Goal: Transaction & Acquisition: Purchase product/service

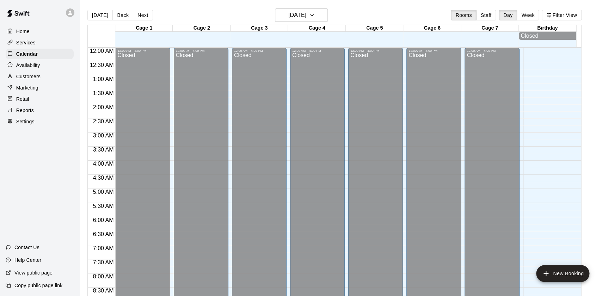
scroll to position [398, 0]
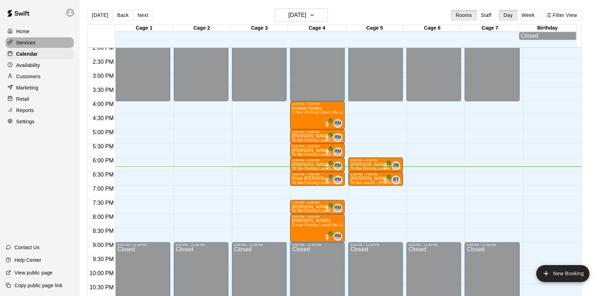
click at [30, 40] on p "Services" at bounding box center [25, 42] width 19 height 7
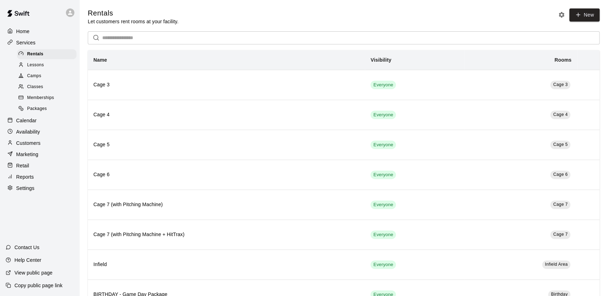
click at [42, 37] on div "Home Services Rentals Lessons Camps Classes Memberships Packages Calendar Avail…" at bounding box center [39, 109] width 79 height 169
click at [50, 63] on div "Lessons" at bounding box center [47, 65] width 60 height 10
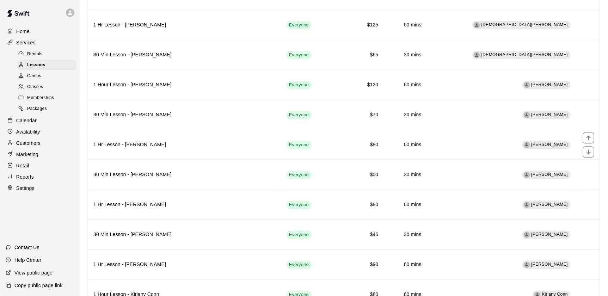
scroll to position [251, 0]
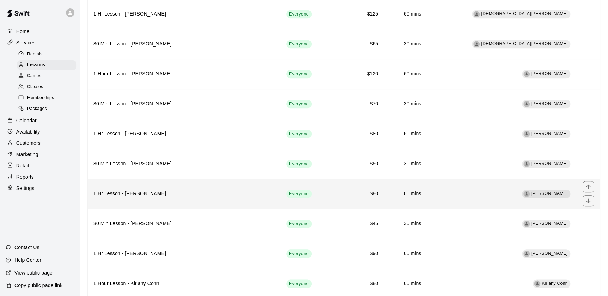
click at [199, 190] on h6 "1 Hr Lesson - [PERSON_NAME]" at bounding box center [183, 194] width 181 height 8
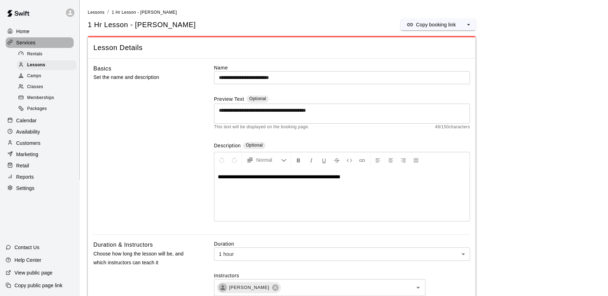
click at [63, 42] on div "Services" at bounding box center [40, 42] width 68 height 11
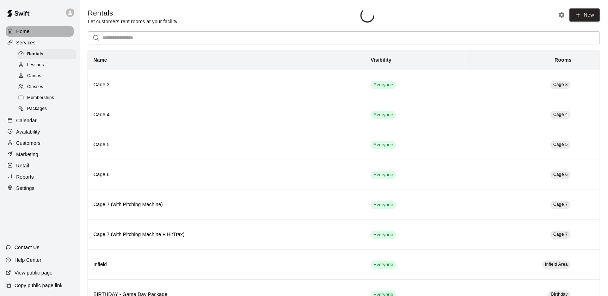
click at [55, 31] on div "Home" at bounding box center [40, 31] width 68 height 11
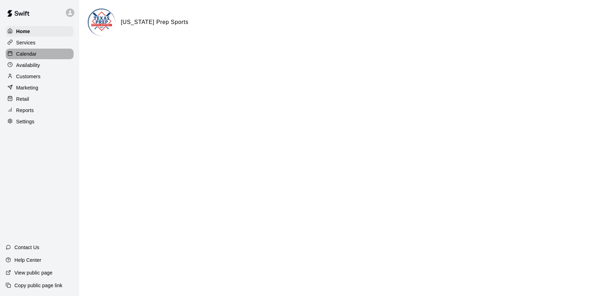
click at [38, 53] on div "Calendar" at bounding box center [40, 54] width 68 height 11
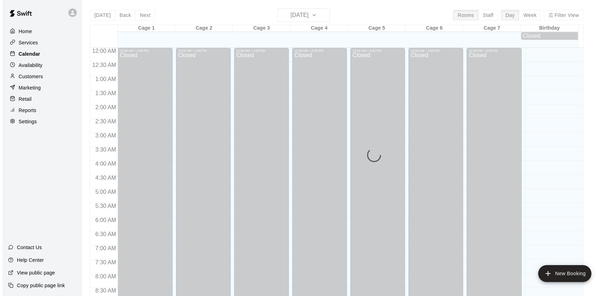
scroll to position [398, 0]
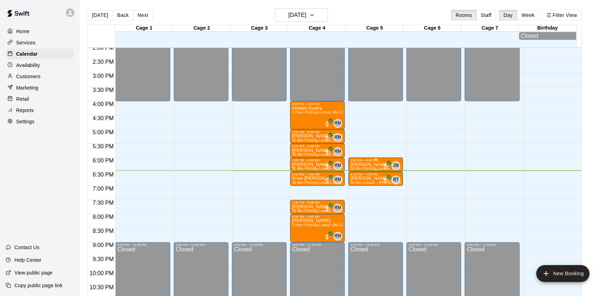
click at [368, 162] on div "6:00 PM – 6:30 PM" at bounding box center [375, 161] width 50 height 4
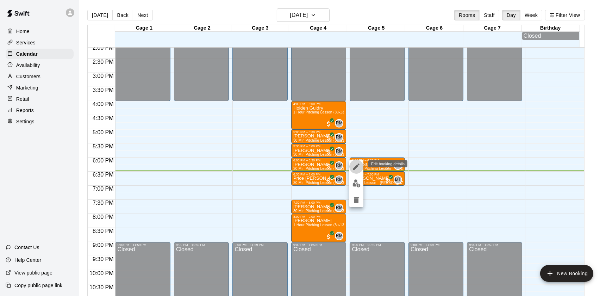
click at [356, 168] on icon "edit" at bounding box center [356, 167] width 6 height 6
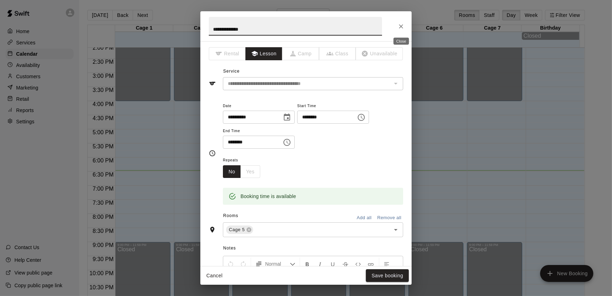
click at [399, 32] on button "Close" at bounding box center [401, 26] width 13 height 13
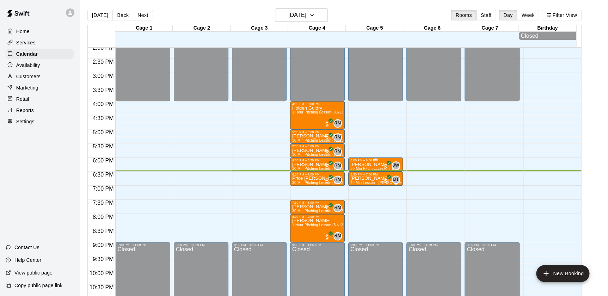
click at [375, 171] on div at bounding box center [376, 170] width 4 height 1
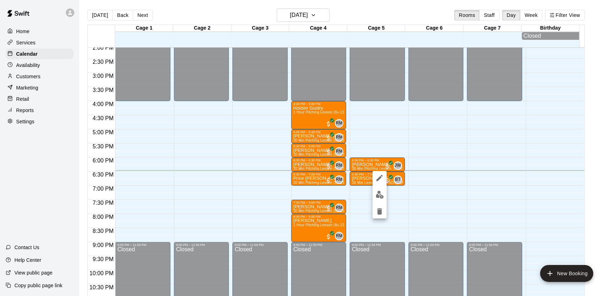
click at [383, 203] on div at bounding box center [380, 195] width 14 height 48
click at [379, 180] on icon "edit" at bounding box center [380, 178] width 8 height 8
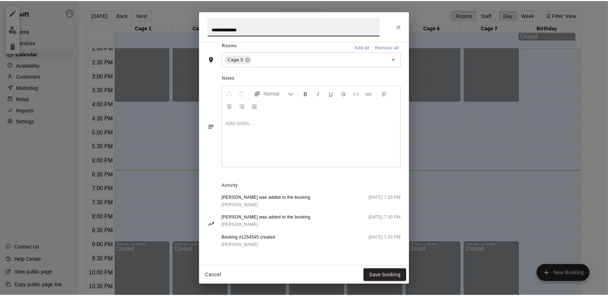
scroll to position [173, 0]
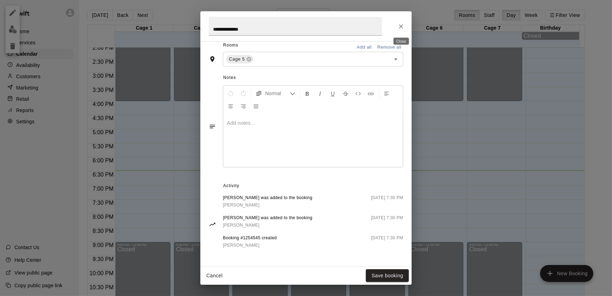
click at [402, 31] on button "Close" at bounding box center [401, 26] width 13 height 13
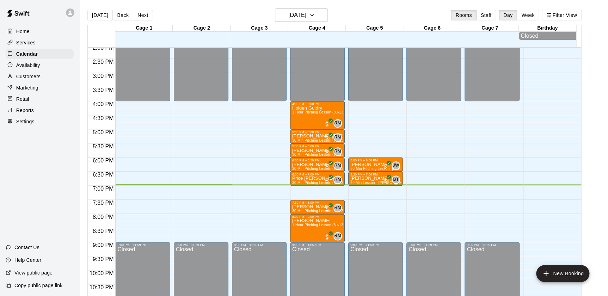
click at [52, 102] on div "Retail" at bounding box center [40, 99] width 68 height 11
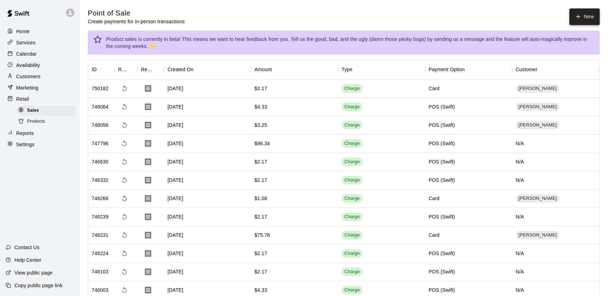
click at [589, 12] on button "New" at bounding box center [584, 16] width 30 height 17
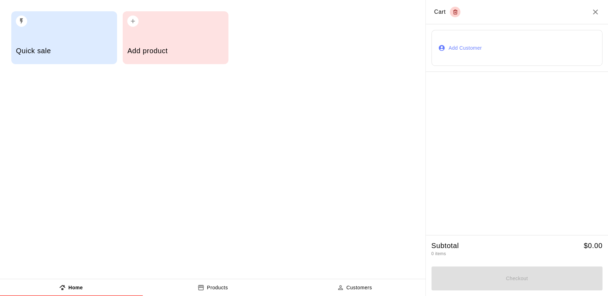
click at [544, 46] on button "Add Customer" at bounding box center [516, 48] width 171 height 36
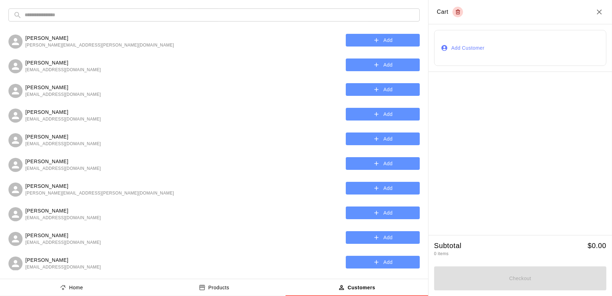
click at [123, 14] on input "text" at bounding box center [220, 14] width 390 height 13
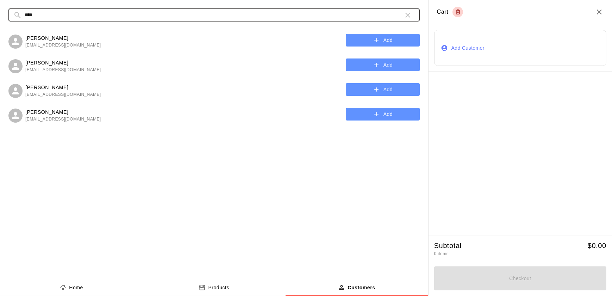
type input "****"
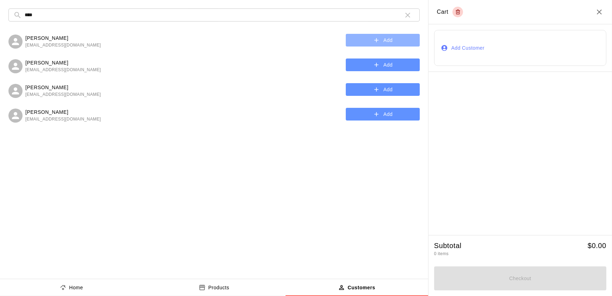
click at [349, 38] on button "Add" at bounding box center [383, 40] width 74 height 13
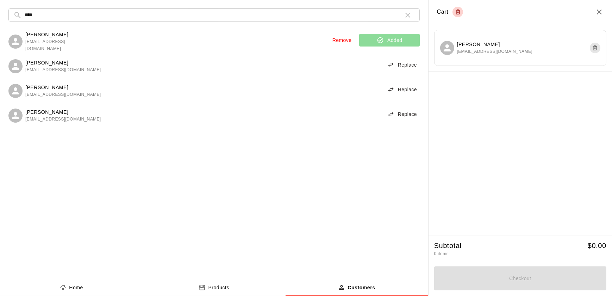
click at [207, 289] on div "Products" at bounding box center [214, 287] width 31 height 7
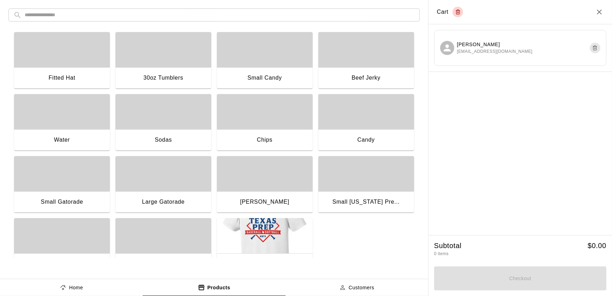
click at [84, 199] on div "Small Gatorade" at bounding box center [62, 202] width 96 height 23
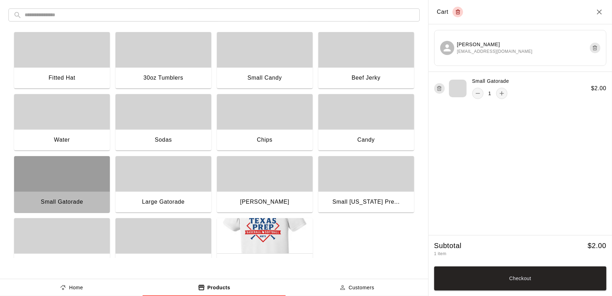
click at [84, 199] on div "Small Gatorade" at bounding box center [62, 202] width 96 height 23
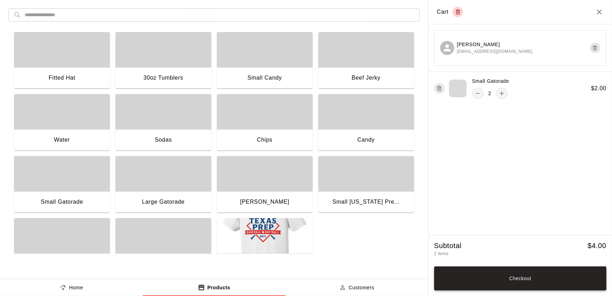
click at [461, 275] on button "Checkout" at bounding box center [521, 278] width 172 height 24
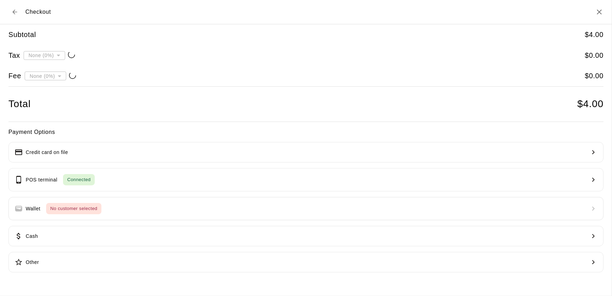
type input "**********"
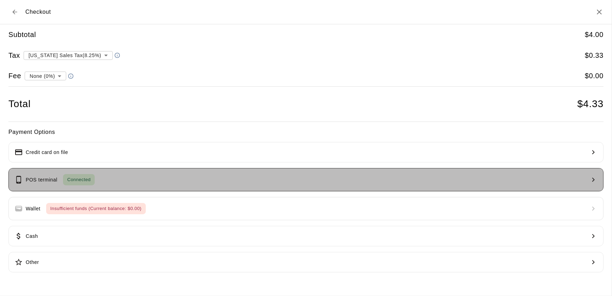
click at [187, 190] on button "POS terminal Connected" at bounding box center [306, 179] width 596 height 23
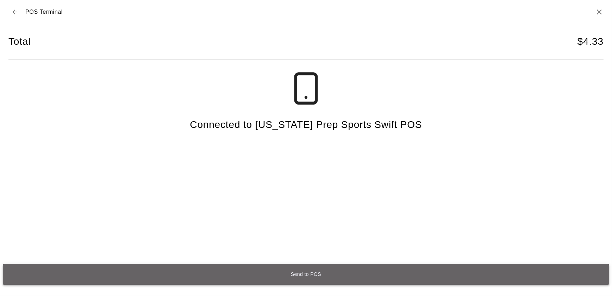
click at [223, 275] on button "Send to POS" at bounding box center [306, 274] width 607 height 21
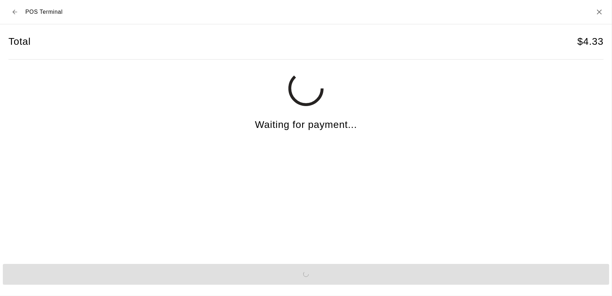
click at [14, 14] on icon "Back to checkout" at bounding box center [14, 12] width 5 height 5
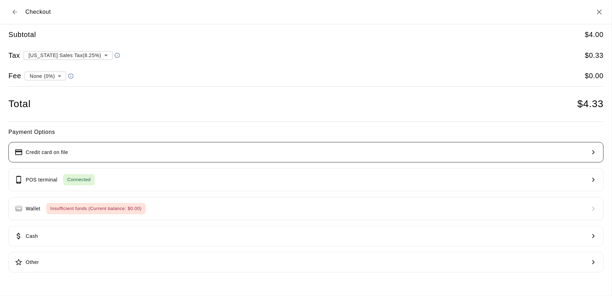
click at [38, 157] on button "Credit card on file" at bounding box center [306, 152] width 596 height 20
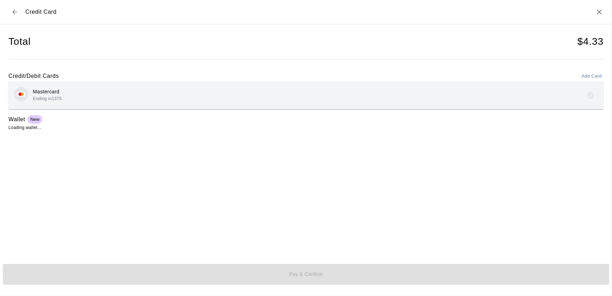
click at [79, 92] on div "Mastercard Ending in 1375" at bounding box center [306, 95] width 584 height 17
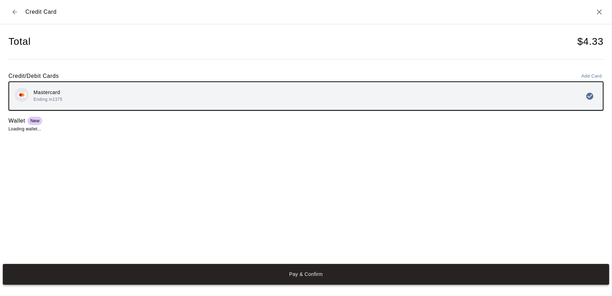
click at [80, 278] on button "Pay & Confirm" at bounding box center [306, 274] width 607 height 21
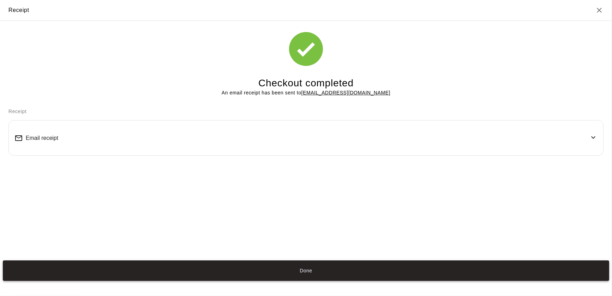
click at [112, 278] on button "Done" at bounding box center [306, 270] width 607 height 21
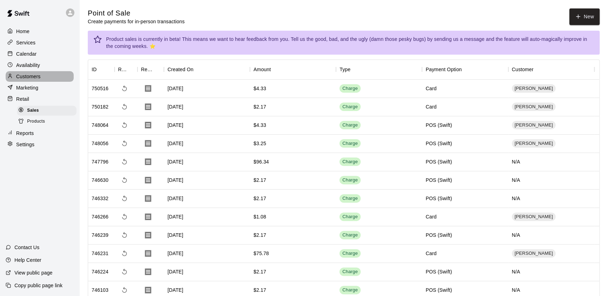
click at [46, 72] on div "Customers" at bounding box center [40, 76] width 68 height 11
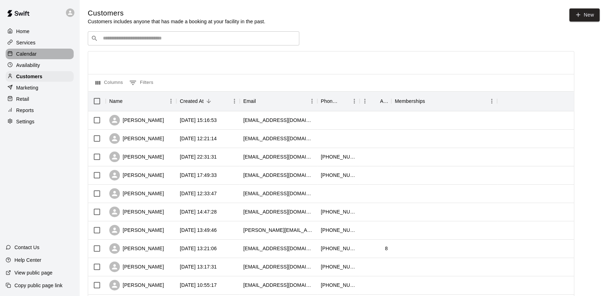
click at [34, 55] on p "Calendar" at bounding box center [26, 53] width 20 height 7
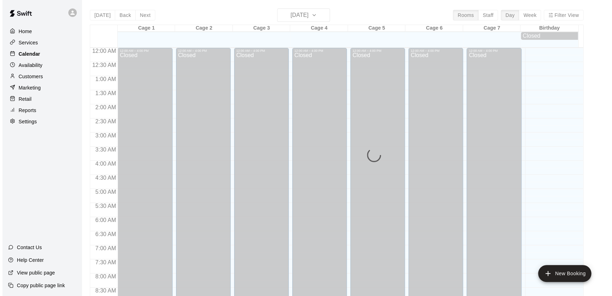
scroll to position [398, 0]
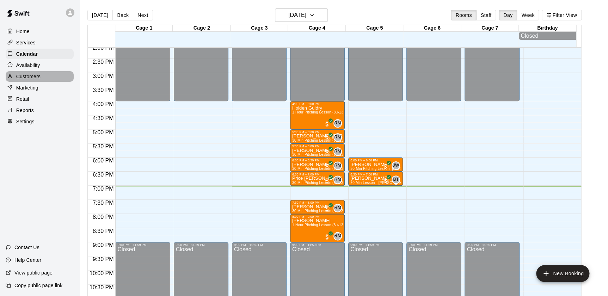
click at [37, 75] on p "Customers" at bounding box center [28, 76] width 24 height 7
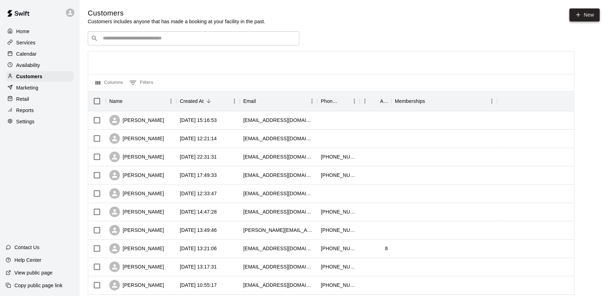
click at [588, 12] on link "New" at bounding box center [584, 14] width 30 height 13
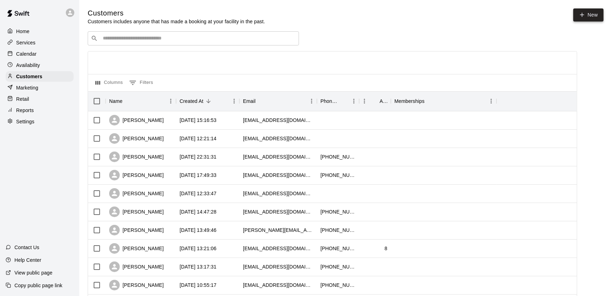
select select "**"
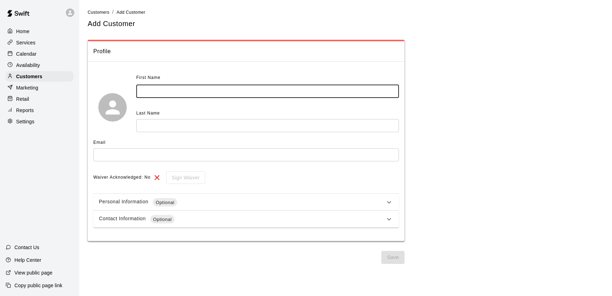
click at [240, 88] on input "text" at bounding box center [267, 91] width 263 height 13
type input "*****"
click at [240, 131] on input "text" at bounding box center [267, 125] width 263 height 13
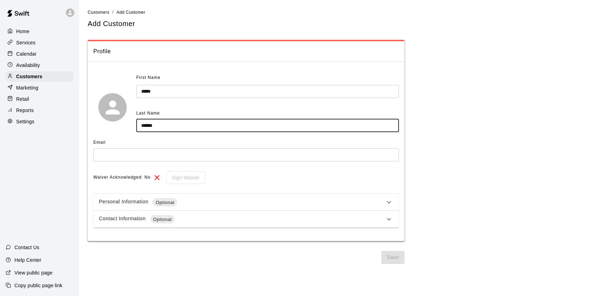
type input "******"
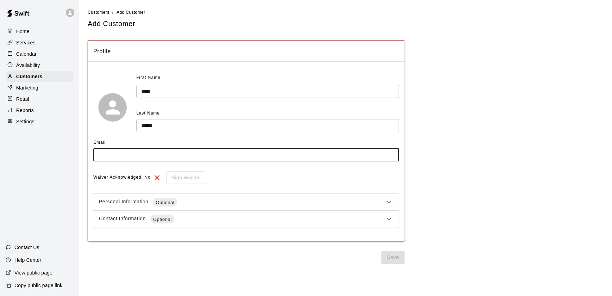
click at [250, 158] on input "text" at bounding box center [246, 154] width 306 height 13
type input "**********"
click at [392, 263] on button "Save" at bounding box center [393, 257] width 23 height 13
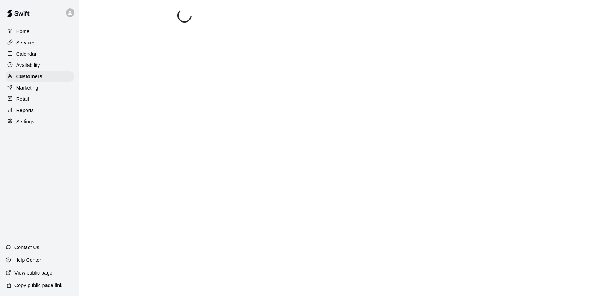
select select "**"
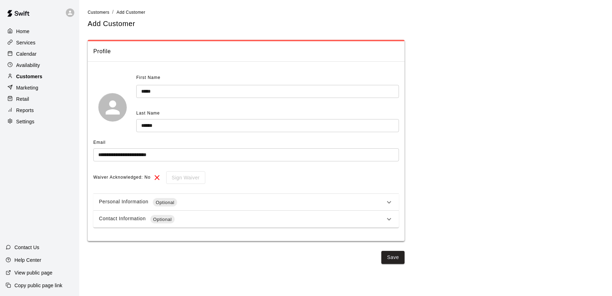
click at [48, 79] on div "Customers" at bounding box center [40, 76] width 68 height 11
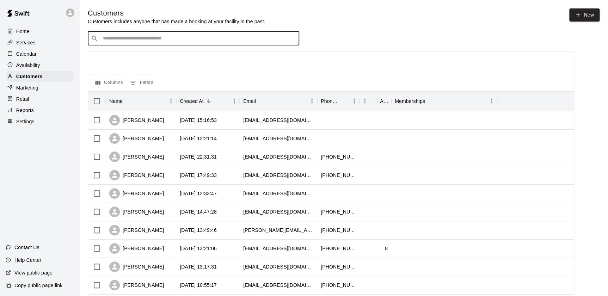
click at [137, 39] on input "Search customers by name or email" at bounding box center [198, 38] width 195 height 7
type input "***"
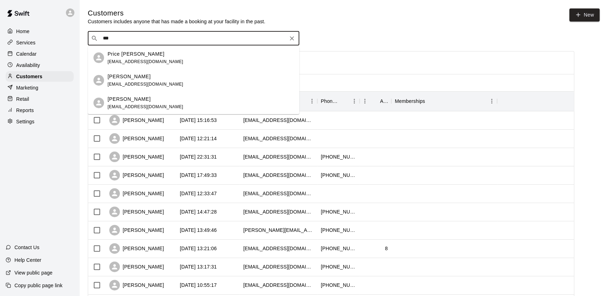
click at [193, 81] on div "Chris Boozer christopherboozer@gmail.com" at bounding box center [200, 80] width 186 height 15
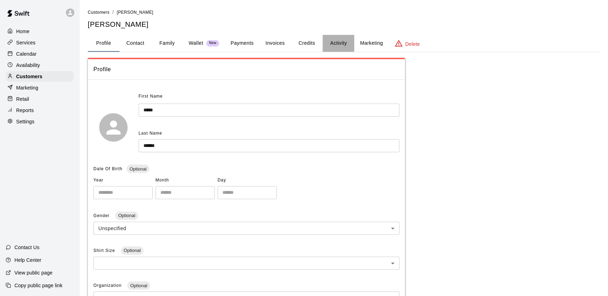
click at [345, 41] on button "Activity" at bounding box center [338, 43] width 32 height 17
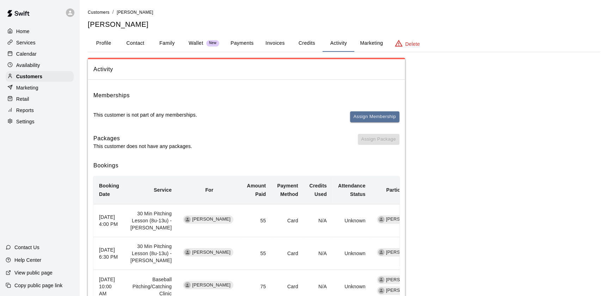
click at [239, 45] on button "Payments" at bounding box center [242, 43] width 34 height 17
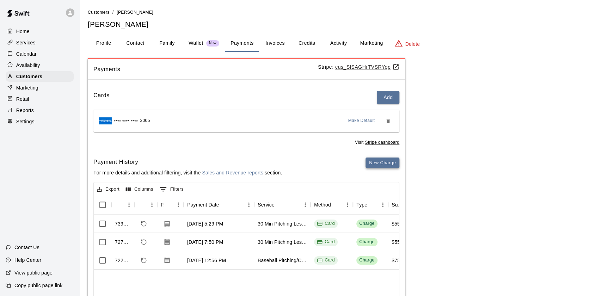
click at [393, 163] on button "New Charge" at bounding box center [382, 163] width 34 height 11
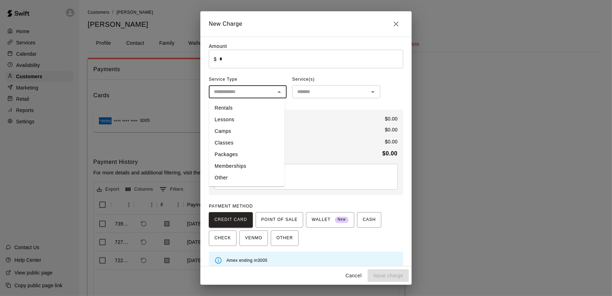
click at [242, 90] on input "text" at bounding box center [242, 91] width 62 height 9
click at [235, 176] on li "Other" at bounding box center [247, 178] width 76 height 12
type input "*****"
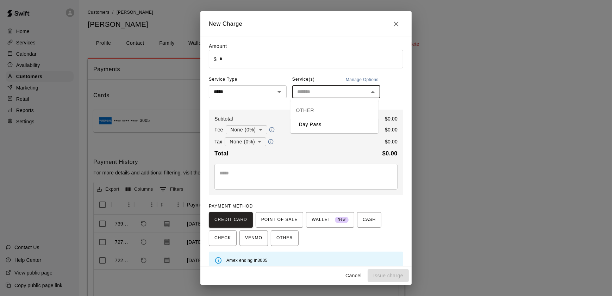
click at [327, 90] on input "text" at bounding box center [331, 91] width 72 height 9
click at [316, 127] on li "Day Pass" at bounding box center [335, 125] width 88 height 12
type input "********"
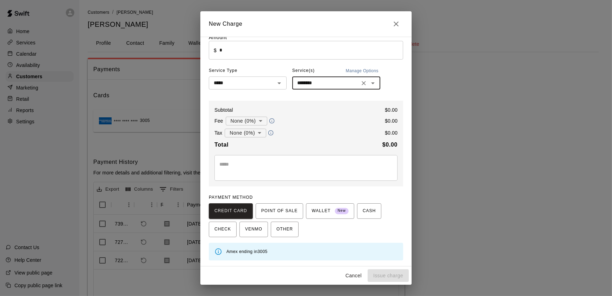
click at [290, 190] on div "Amount ​ $ * ​ Service Type ***** ​ Service(s) Manage Options ******** ​ Subtot…" at bounding box center [306, 147] width 195 height 227
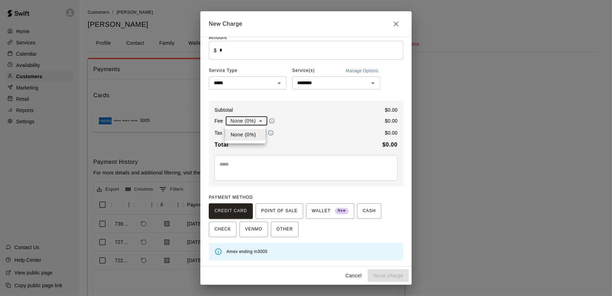
click at [254, 125] on body "Home Services Calendar Availability Customers Marketing Retail Reports Settings…" at bounding box center [306, 178] width 612 height 356
click at [250, 134] on li "None (0%)" at bounding box center [245, 135] width 41 height 12
click at [250, 134] on body "Home Services Calendar Availability Customers Marketing Retail Reports Settings…" at bounding box center [306, 178] width 612 height 356
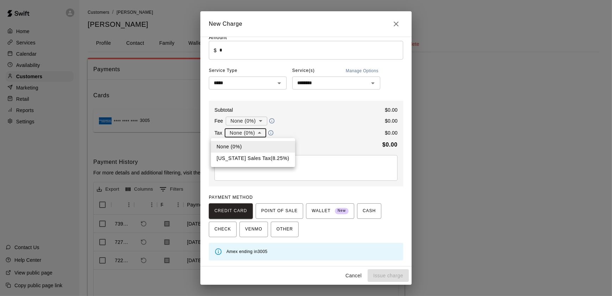
click at [252, 157] on li "Texas Sales Tax ( 8.25 %)" at bounding box center [253, 159] width 84 height 12
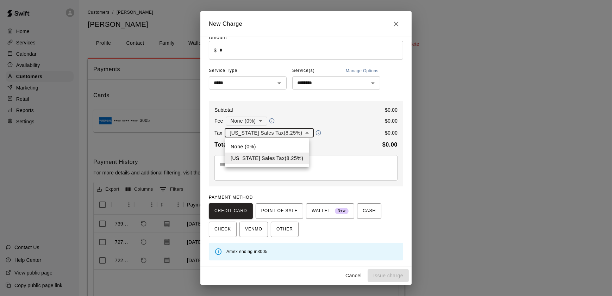
click at [257, 132] on body "Home Services Calendar Availability Customers Marketing Retail Reports Settings…" at bounding box center [306, 178] width 612 height 356
click at [256, 147] on li "None (0%)" at bounding box center [267, 147] width 84 height 12
type input "*"
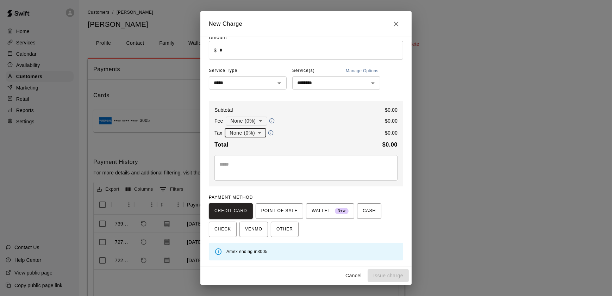
click at [246, 163] on textarea at bounding box center [306, 168] width 173 height 14
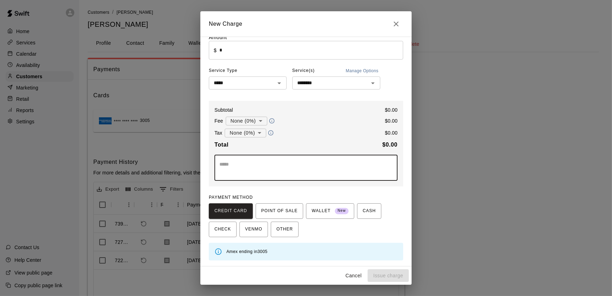
click at [242, 55] on input "*" at bounding box center [312, 50] width 184 height 19
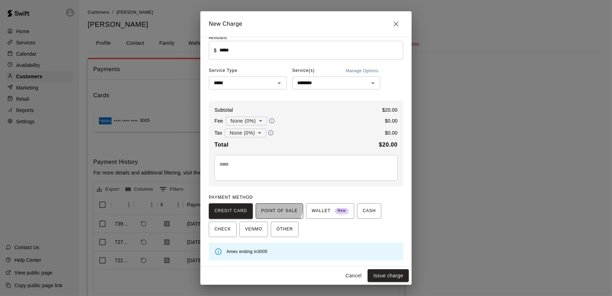
click at [275, 209] on span "POINT OF SALE" at bounding box center [279, 210] width 36 height 11
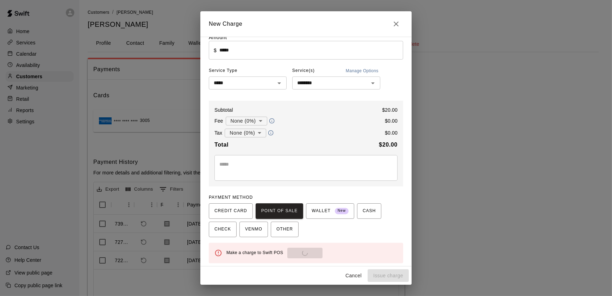
scroll to position [12, 0]
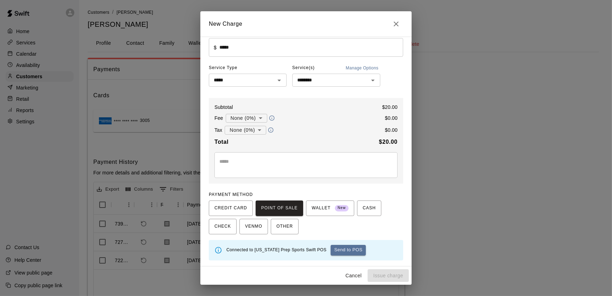
click at [332, 252] on button "Send to POS" at bounding box center [348, 250] width 35 height 11
type input "*"
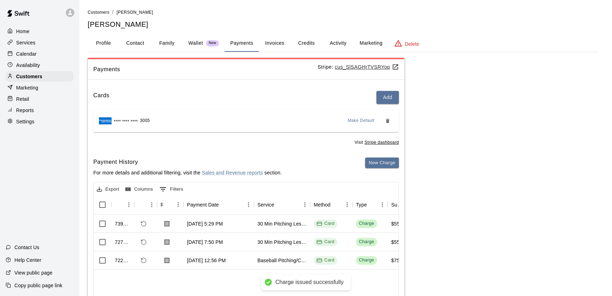
scroll to position [9, 0]
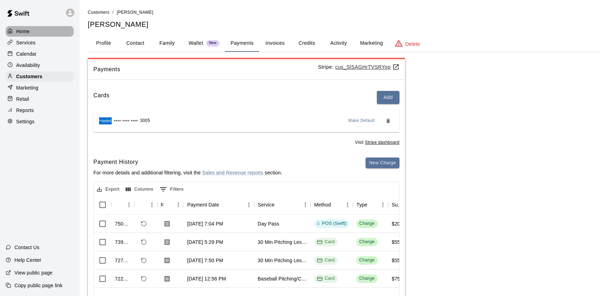
click at [25, 32] on p "Home" at bounding box center [22, 31] width 13 height 7
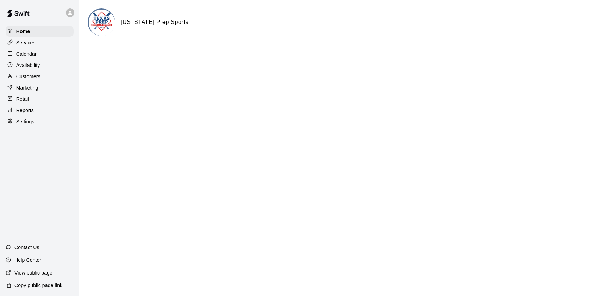
click at [41, 92] on div "Marketing" at bounding box center [40, 87] width 68 height 11
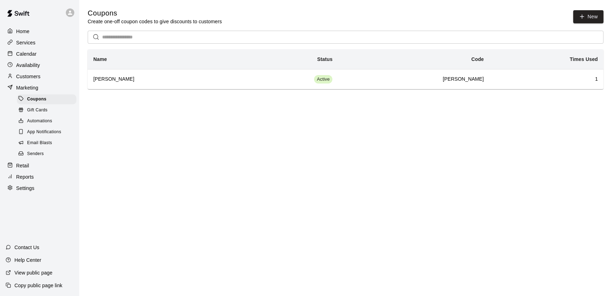
click at [38, 80] on p "Customers" at bounding box center [28, 76] width 24 height 7
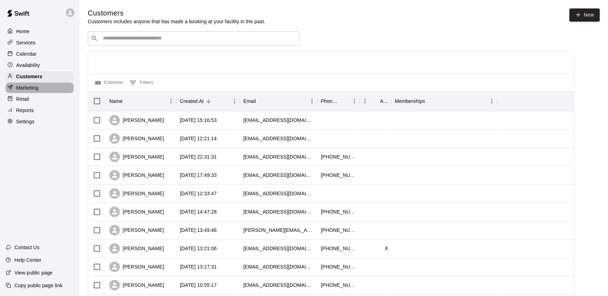
click at [41, 85] on div "Marketing" at bounding box center [40, 87] width 68 height 11
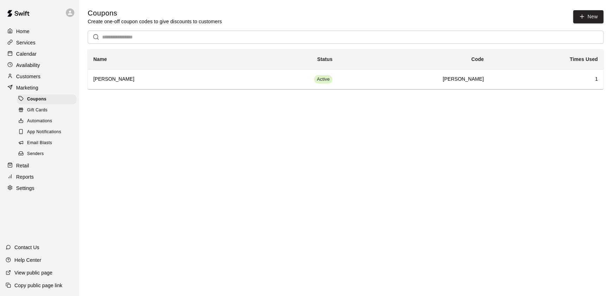
click at [18, 86] on p "Marketing" at bounding box center [27, 87] width 22 height 7
click at [34, 171] on div "Retail" at bounding box center [40, 165] width 68 height 11
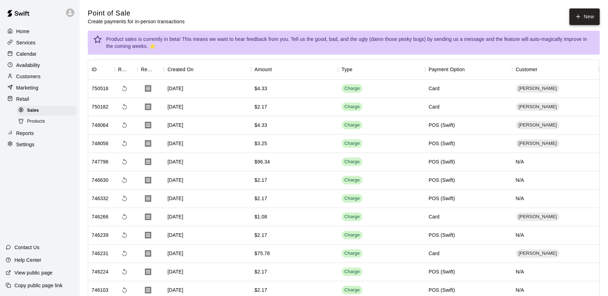
click at [587, 17] on button "New" at bounding box center [584, 16] width 30 height 17
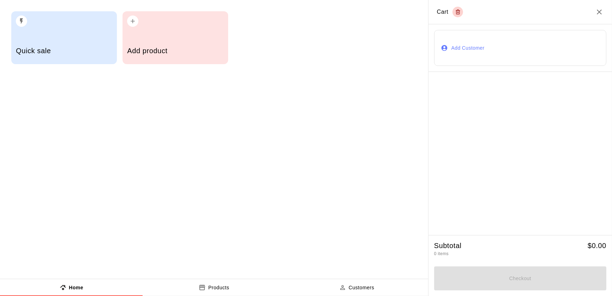
click at [181, 49] on h5 "Add product" at bounding box center [175, 51] width 96 height 10
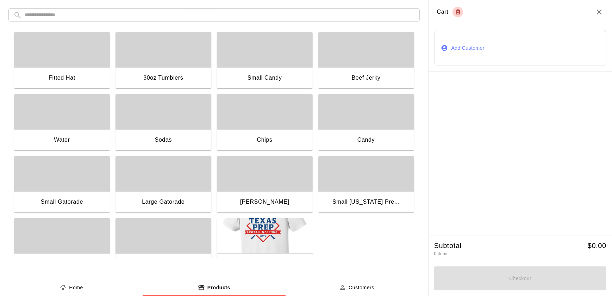
click at [48, 180] on div "button" at bounding box center [62, 173] width 96 height 35
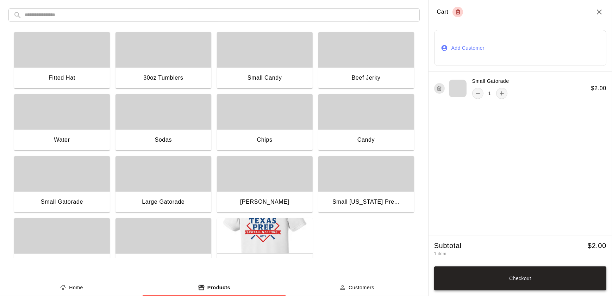
click at [470, 285] on button "Checkout" at bounding box center [521, 278] width 172 height 24
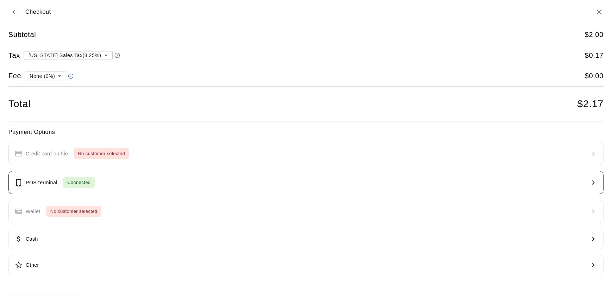
click at [142, 184] on button "POS terminal Connected" at bounding box center [306, 182] width 596 height 23
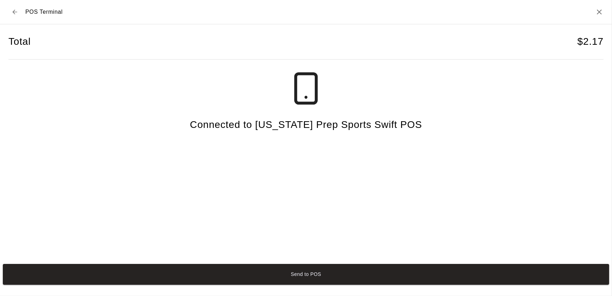
click at [223, 271] on button "Send to POS" at bounding box center [306, 274] width 607 height 21
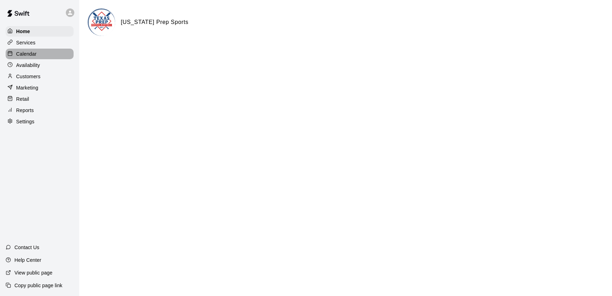
click at [45, 51] on div "Calendar" at bounding box center [40, 54] width 68 height 11
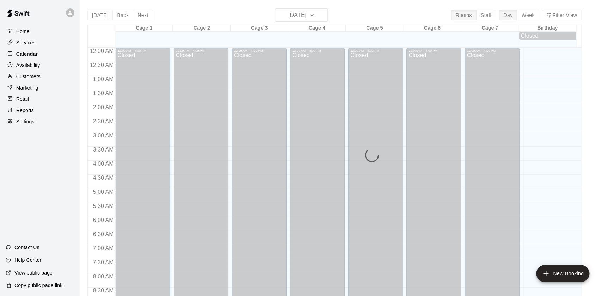
scroll to position [398, 0]
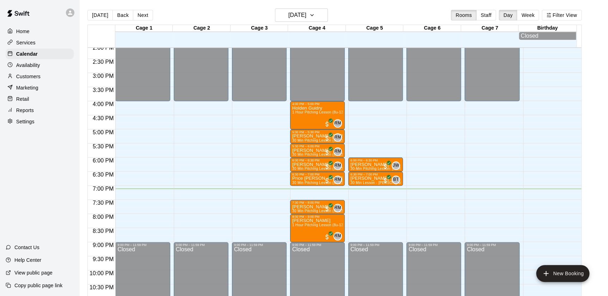
click at [302, 8] on main "[DATE] Back [DATE][DATE] Rooms Staff Day Week Filter View Cage 1 11 Mon Cage 2 …" at bounding box center [343, 153] width 529 height 307
click at [303, 14] on h6 "[DATE]" at bounding box center [297, 15] width 18 height 10
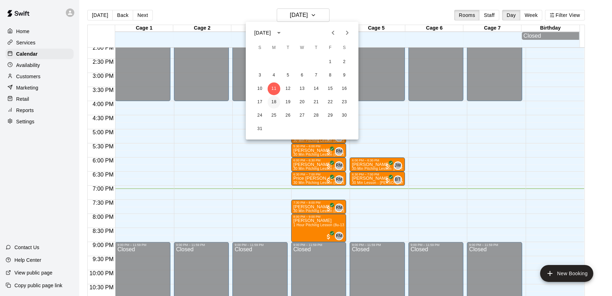
click at [273, 101] on button "18" at bounding box center [274, 102] width 13 height 13
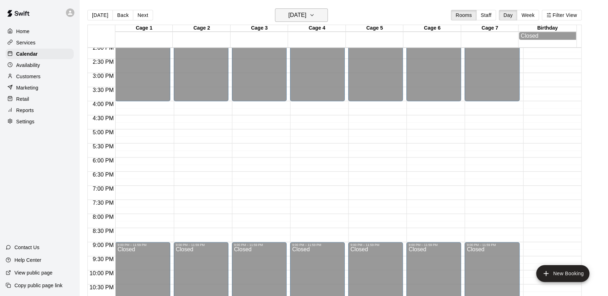
click at [303, 19] on h6 "[DATE]" at bounding box center [297, 15] width 18 height 10
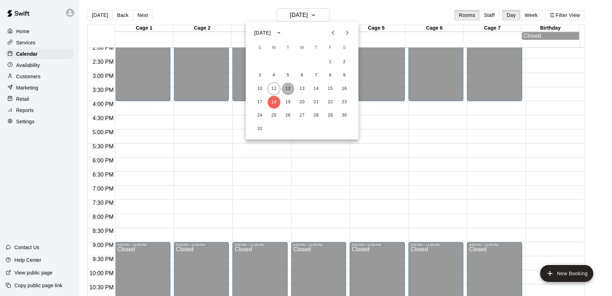
click at [289, 88] on button "12" at bounding box center [288, 88] width 13 height 13
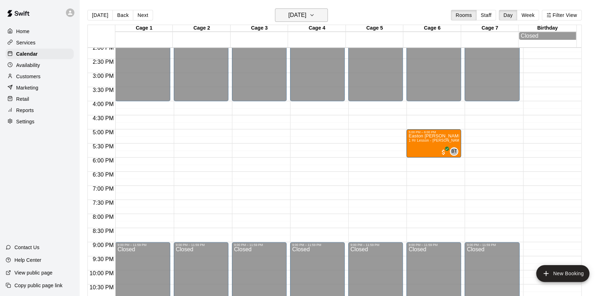
click at [302, 14] on h6 "[DATE]" at bounding box center [297, 15] width 18 height 10
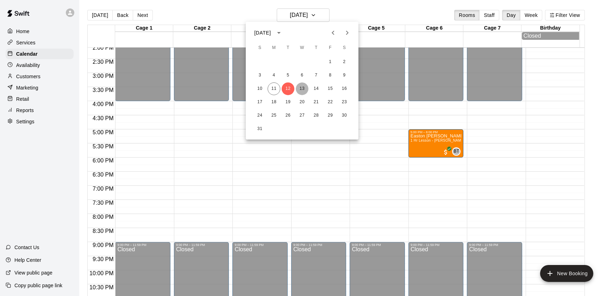
click at [301, 91] on button "13" at bounding box center [302, 88] width 13 height 13
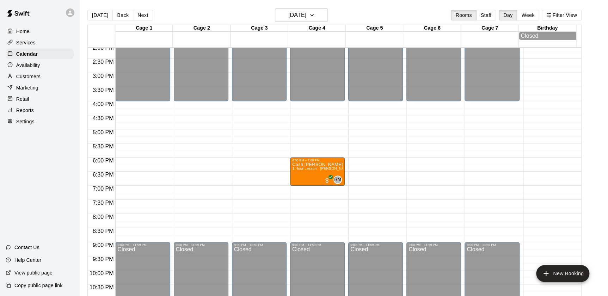
click at [310, 5] on main "[DATE] Back [DATE][DATE] Rooms Staff Day Week Filter View Cage 1 13 Wed Cage 2 …" at bounding box center [343, 153] width 529 height 307
click at [306, 17] on h6 "[DATE]" at bounding box center [297, 15] width 18 height 10
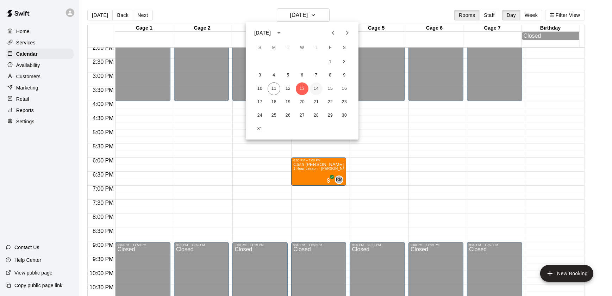
click at [312, 92] on button "14" at bounding box center [316, 88] width 13 height 13
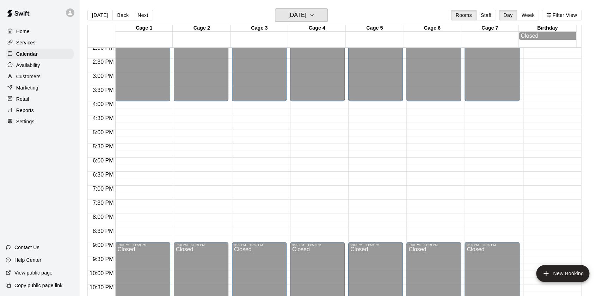
drag, startPoint x: 300, startPoint y: 14, endPoint x: 162, endPoint y: -13, distance: 140.0
click at [162, 0] on html "Home Services Calendar Availability Customers Marketing Retail Reports Settings…" at bounding box center [304, 153] width 608 height 307
click at [306, 16] on h6 "[DATE]" at bounding box center [297, 15] width 18 height 10
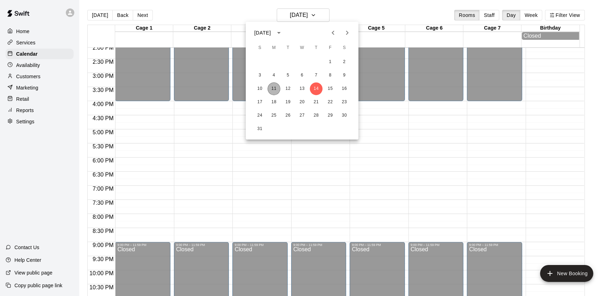
click at [275, 87] on button "11" at bounding box center [274, 88] width 13 height 13
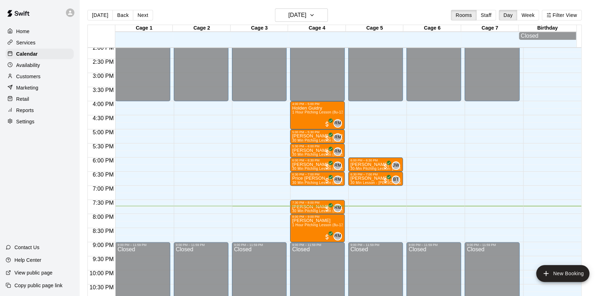
click at [247, 2] on main "[DATE] Back [DATE][DATE] Rooms Staff Day Week Filter View Cage 1 11 Mon Cage 2 …" at bounding box center [343, 153] width 529 height 307
